Goal: Navigation & Orientation: Find specific page/section

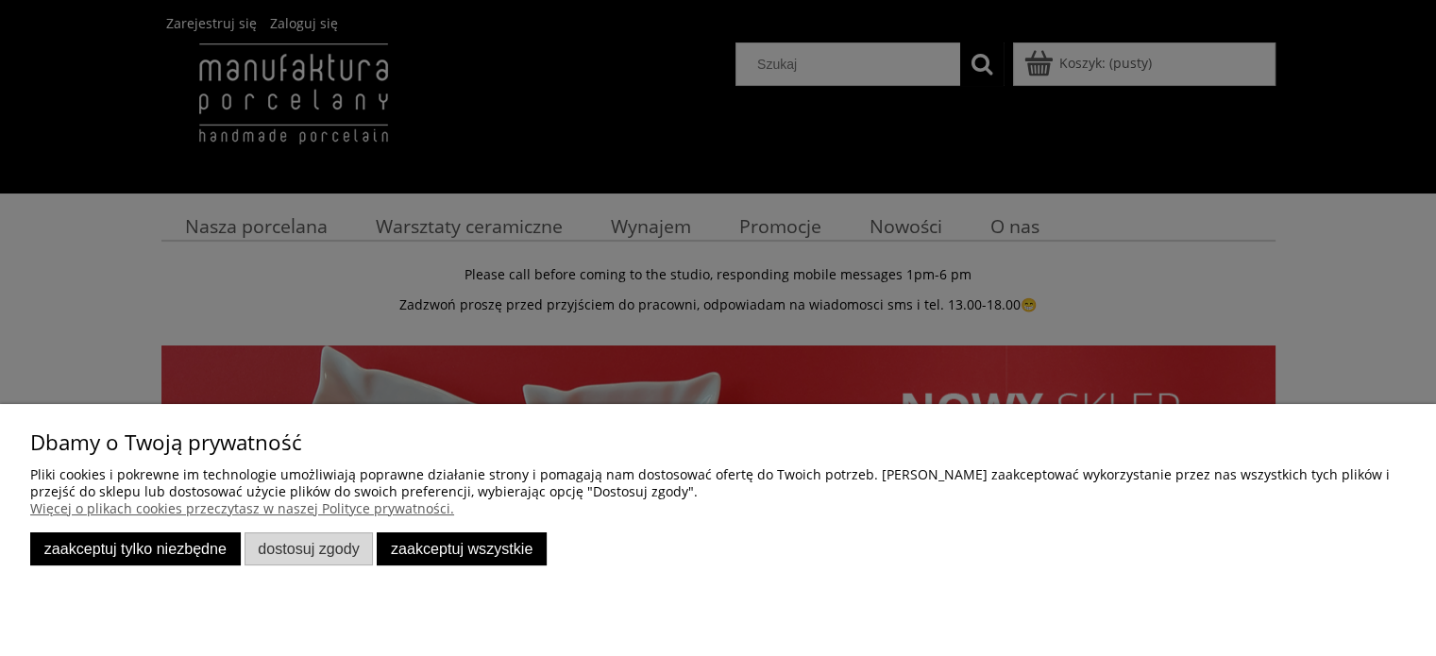
click at [223, 552] on button "Zaakceptuj tylko niezbędne" at bounding box center [135, 549] width 211 height 33
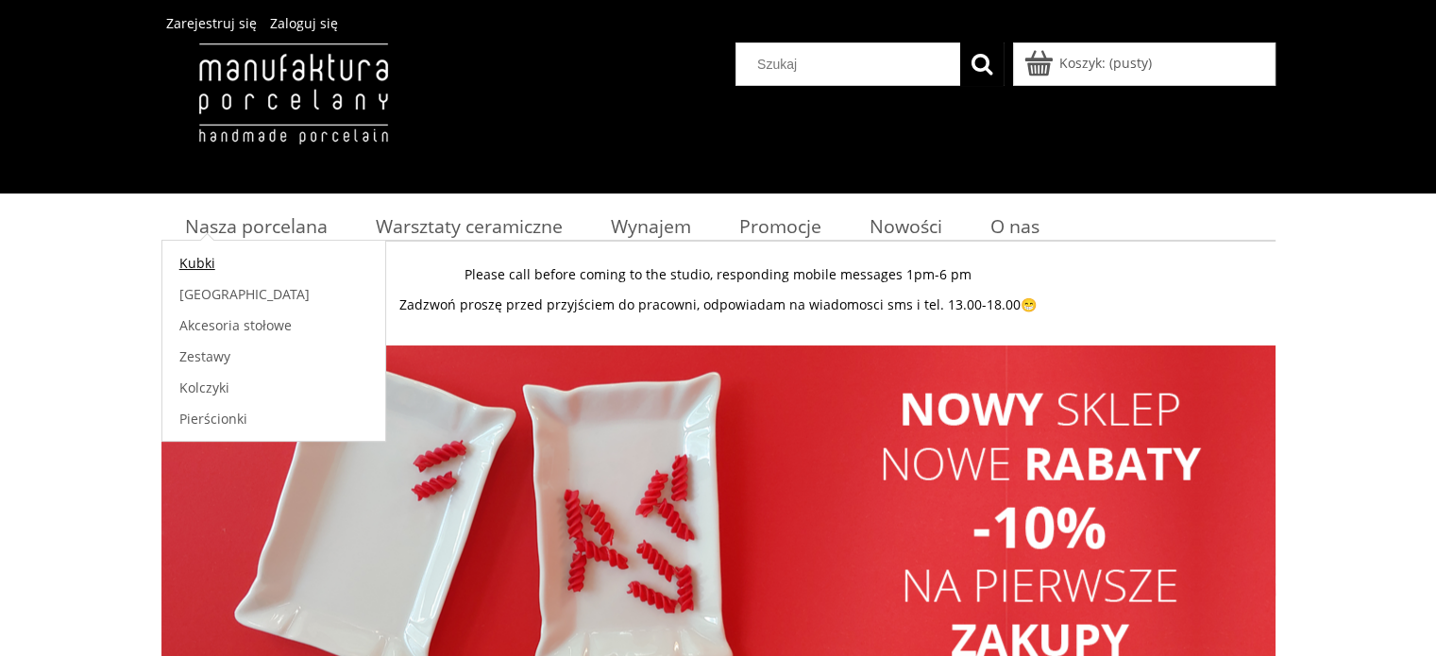
click at [285, 260] on link "Kubki" at bounding box center [273, 262] width 223 height 31
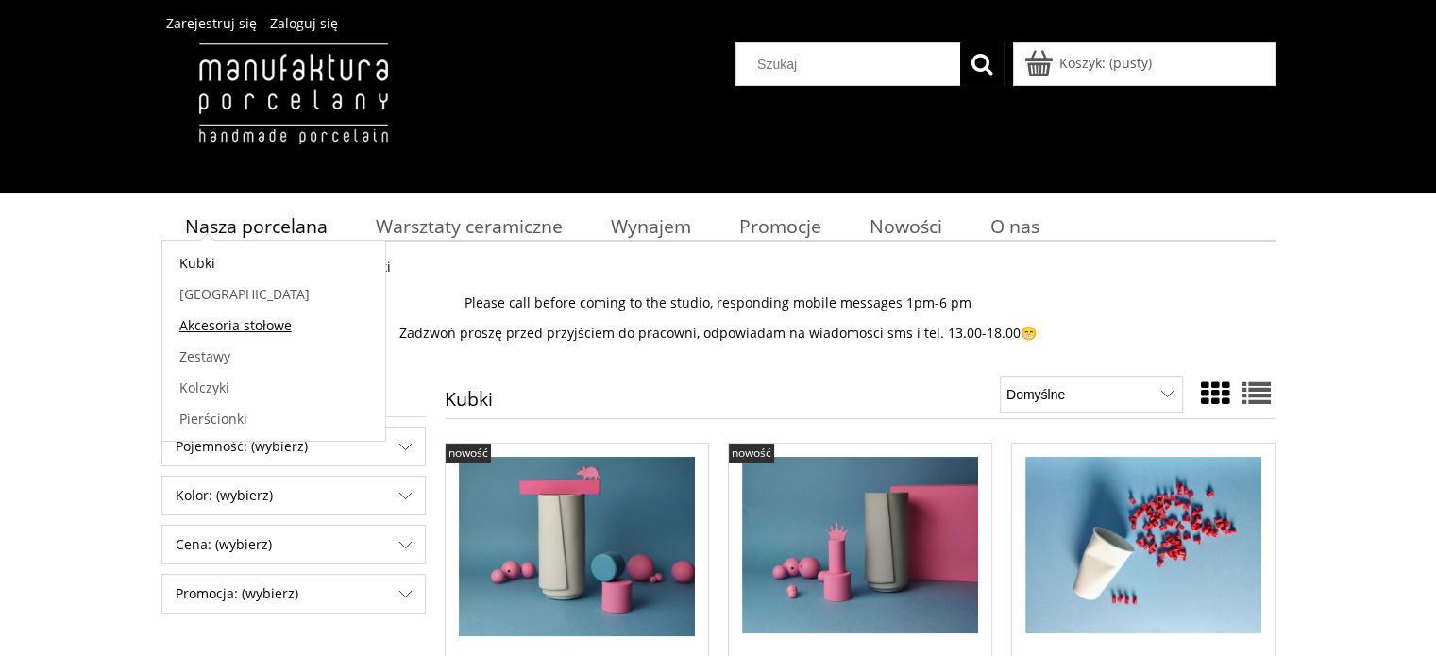
click at [306, 325] on link "Akcesoria stołowe" at bounding box center [273, 325] width 223 height 31
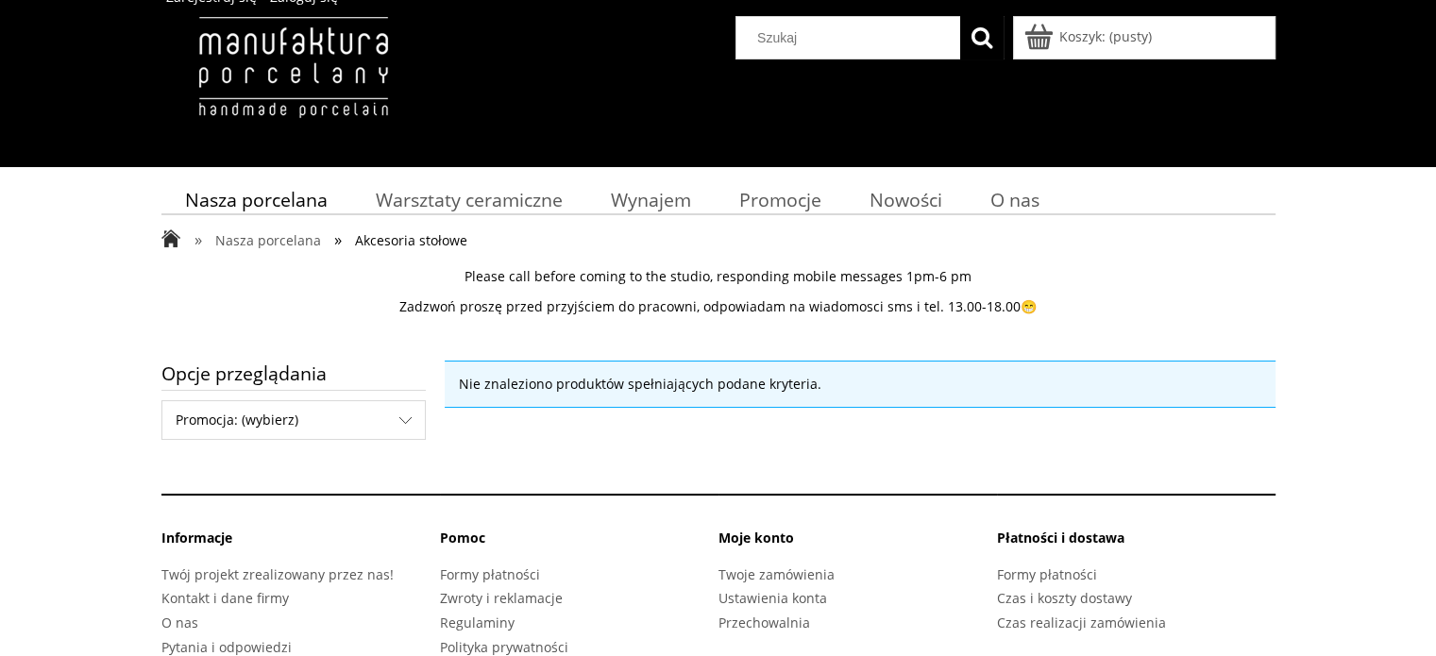
scroll to position [73, 0]
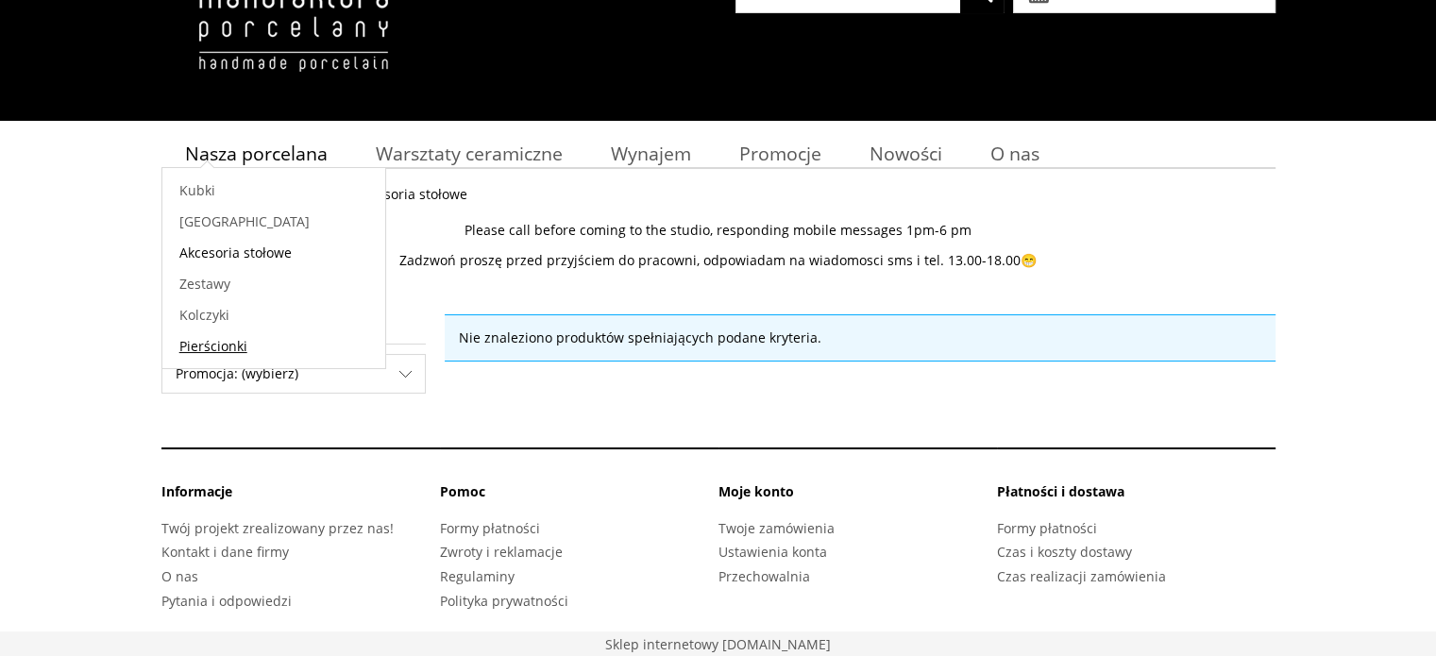
click at [263, 343] on link "Pierścionki" at bounding box center [273, 346] width 223 height 31
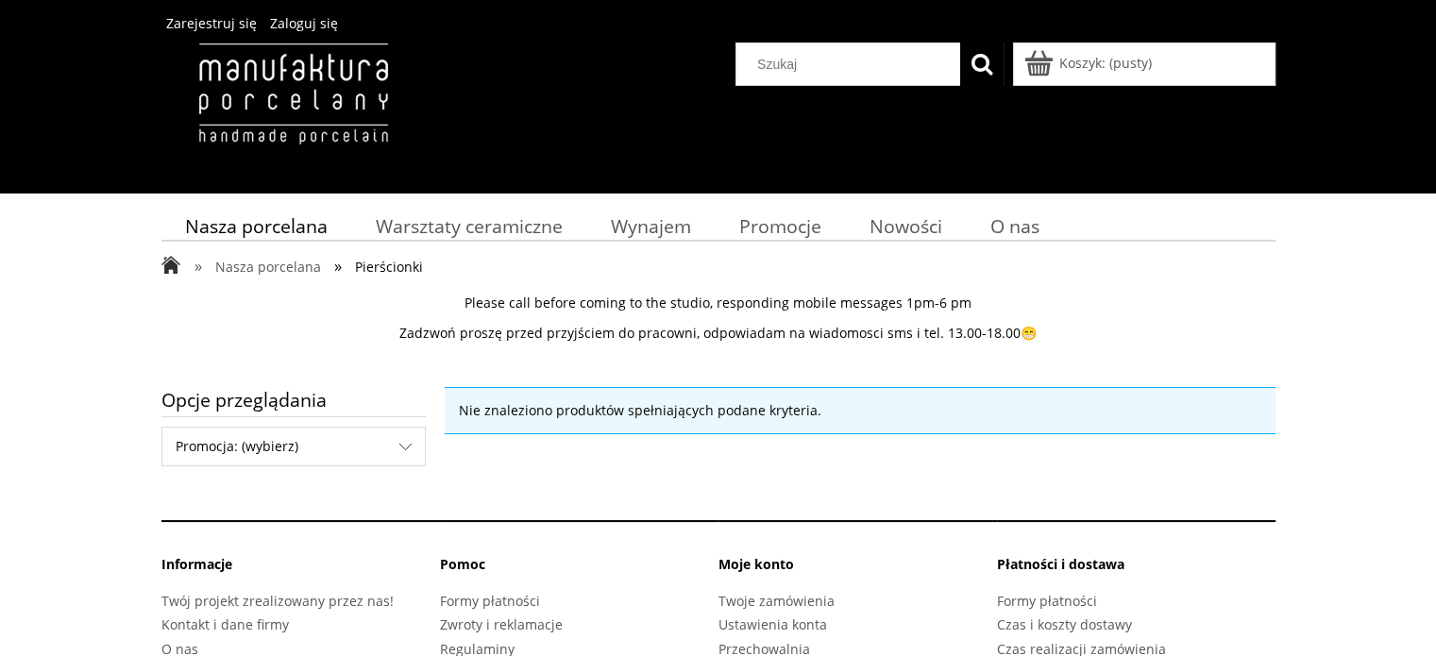
scroll to position [73, 0]
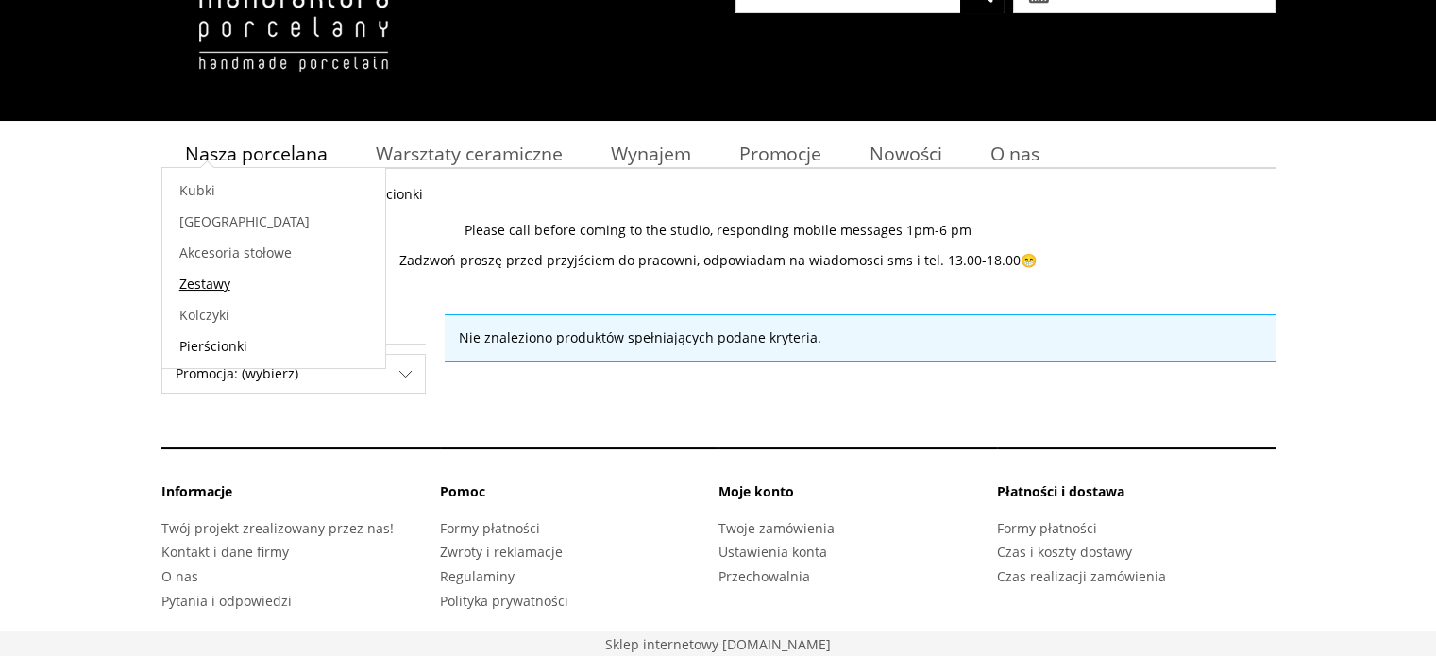
click at [280, 269] on link "Zestawy" at bounding box center [273, 283] width 223 height 31
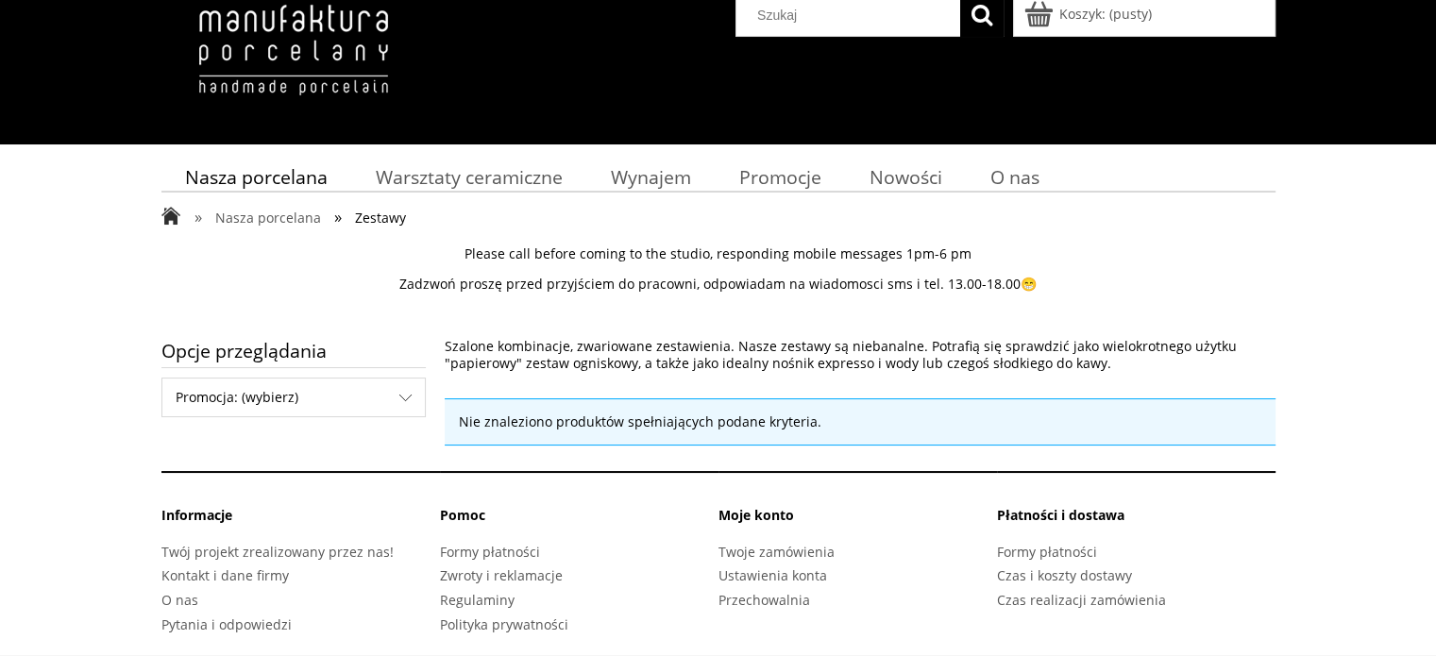
scroll to position [73, 0]
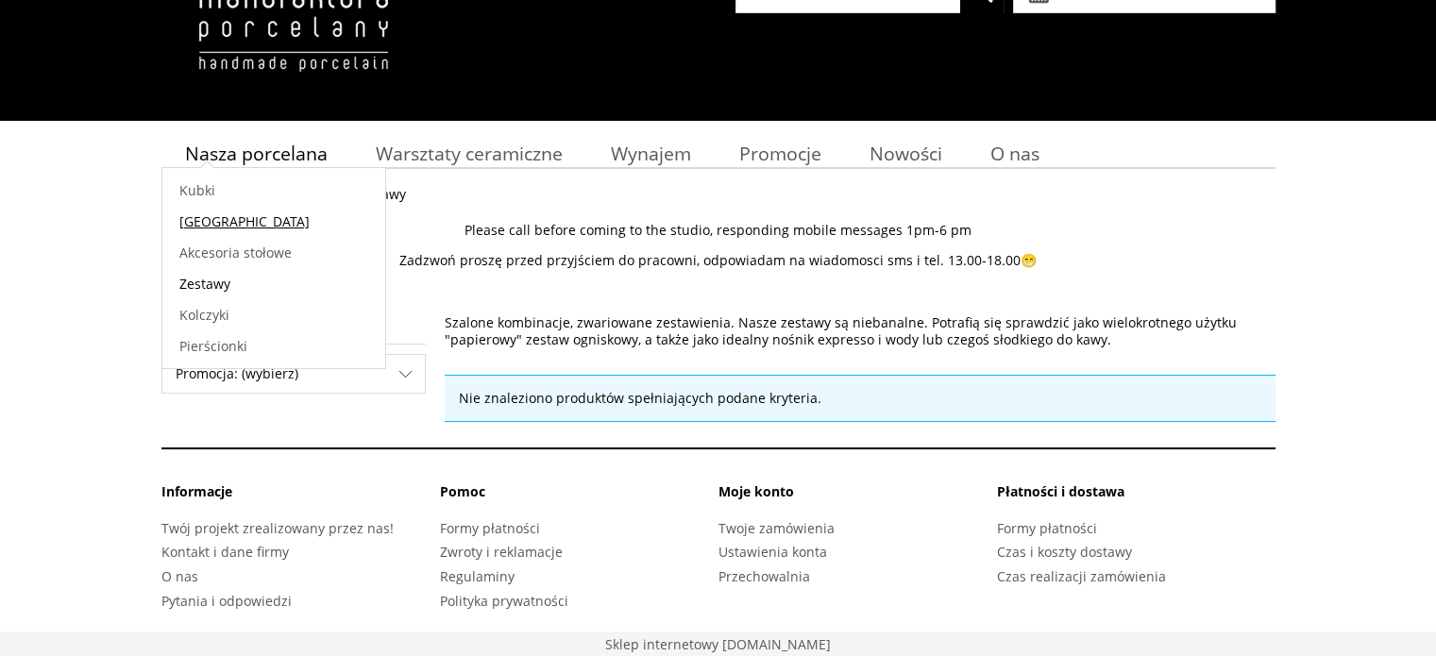
click at [281, 229] on link "[GEOGRAPHIC_DATA]" at bounding box center [273, 221] width 223 height 31
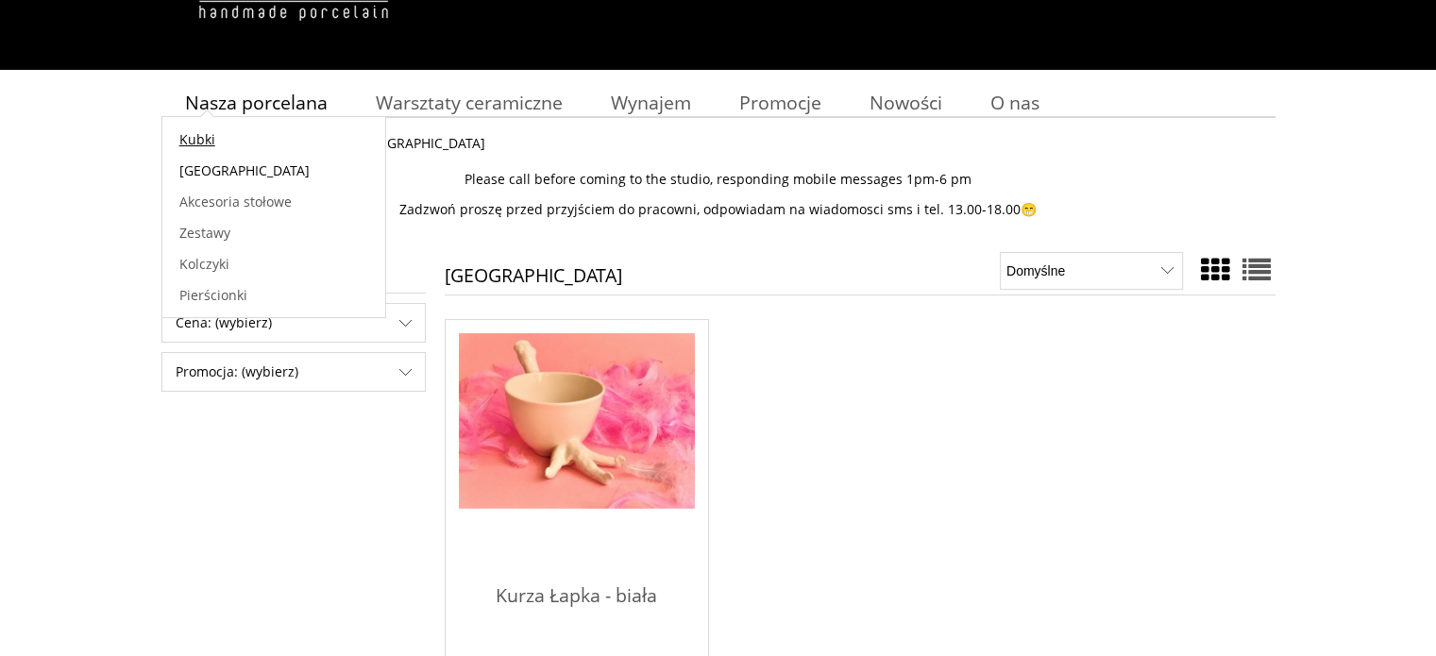
scroll to position [378, 0]
